Goal: Task Accomplishment & Management: Use online tool/utility

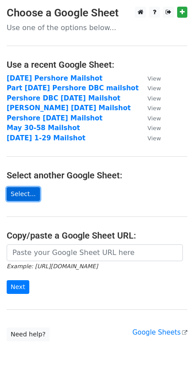
click at [17, 192] on link "Select..." at bounding box center [23, 194] width 33 height 14
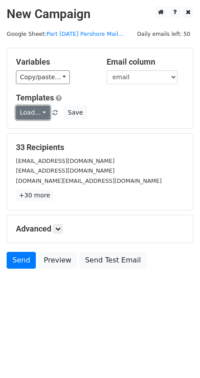
click at [39, 108] on link "Load..." at bounding box center [33, 113] width 34 height 14
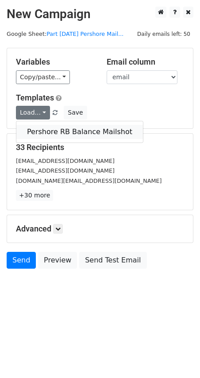
click at [35, 125] on link "Pershore RB Balance Mailshot" at bounding box center [79, 132] width 127 height 14
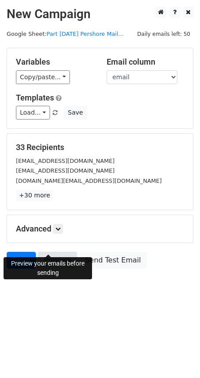
click at [48, 252] on link "Preview" at bounding box center [57, 260] width 39 height 17
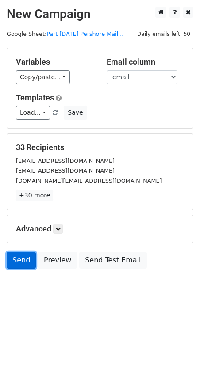
click at [19, 252] on link "Send" at bounding box center [21, 260] width 29 height 17
